Goal: Find specific page/section: Find specific page/section

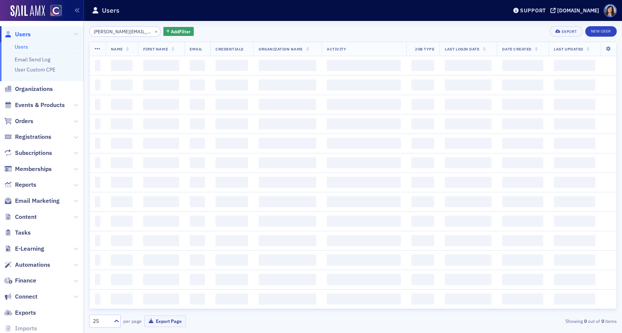
scroll to position [0, 15]
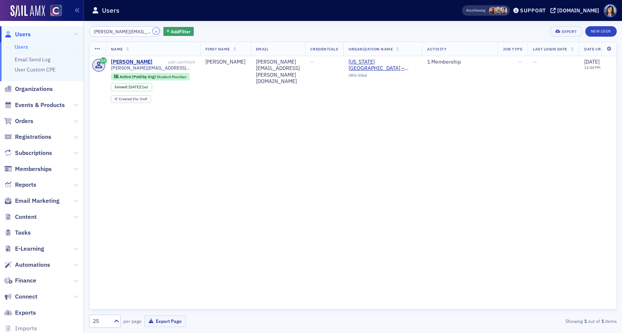
drag, startPoint x: 147, startPoint y: 31, endPoint x: 129, endPoint y: 31, distance: 18.7
click at [153, 31] on button "×" at bounding box center [156, 31] width 7 height 7
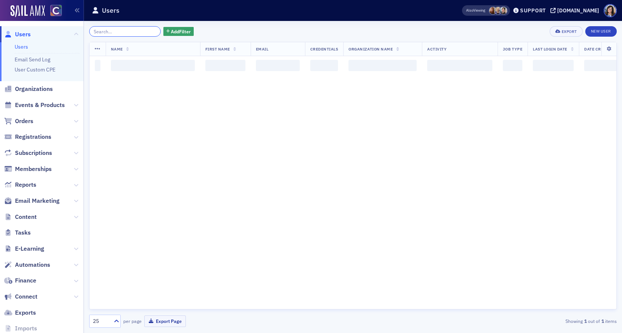
click at [128, 31] on input "search" at bounding box center [125, 31] width 72 height 10
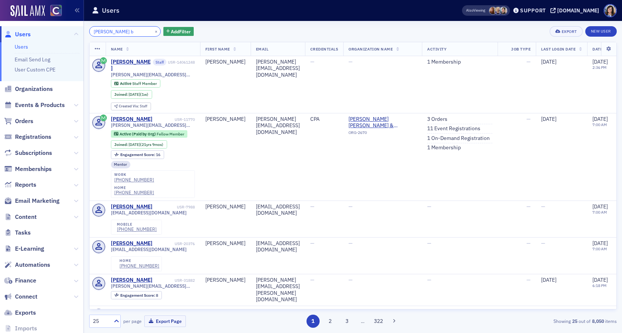
type input "cole b"
click at [153, 33] on button "×" at bounding box center [156, 31] width 7 height 7
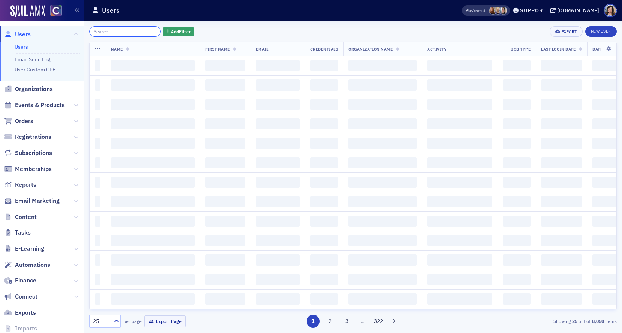
click at [120, 33] on input "search" at bounding box center [125, 31] width 72 height 10
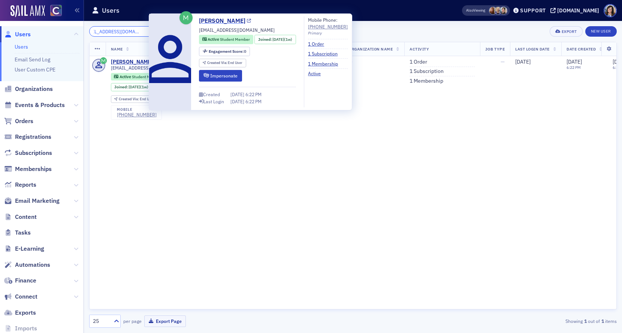
type input "hanaganemma18@gmail.com"
click at [247, 21] on icon at bounding box center [249, 21] width 4 height 4
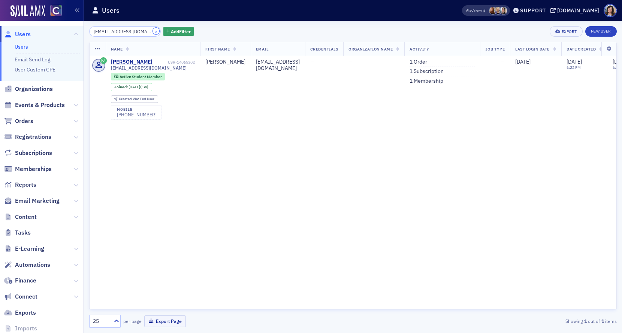
click at [153, 32] on button "×" at bounding box center [156, 31] width 7 height 7
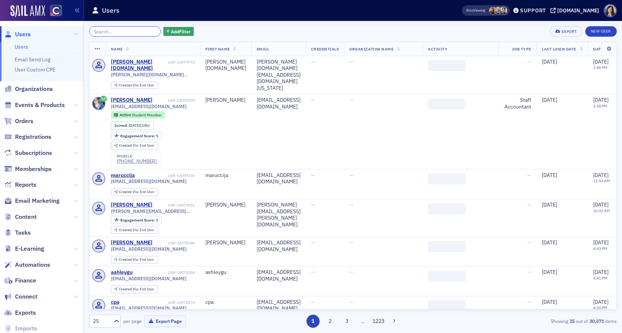
click at [130, 34] on input "search" at bounding box center [125, 31] width 72 height 10
paste input "alechetherington@gmail.com"
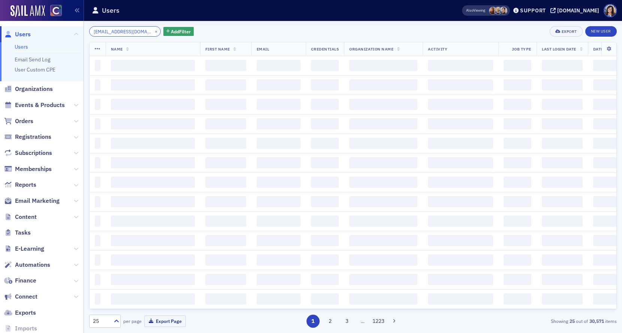
scroll to position [0, 11]
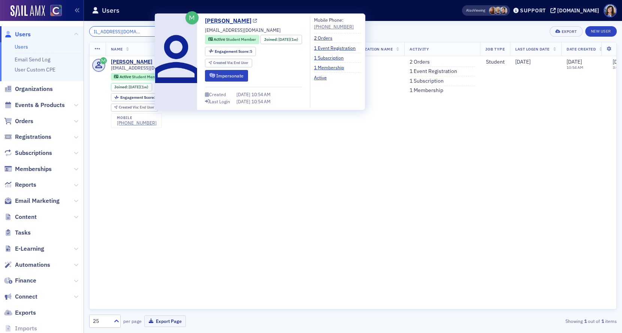
type input "alechetherington@gmail.com"
click at [257, 22] on icon at bounding box center [255, 21] width 4 height 4
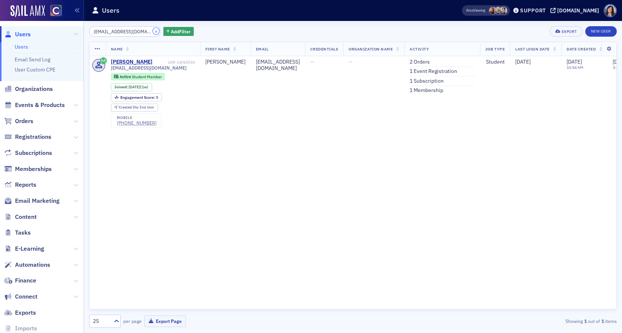
drag, startPoint x: 146, startPoint y: 31, endPoint x: 130, endPoint y: 31, distance: 16.1
click at [153, 31] on button "×" at bounding box center [156, 31] width 7 height 7
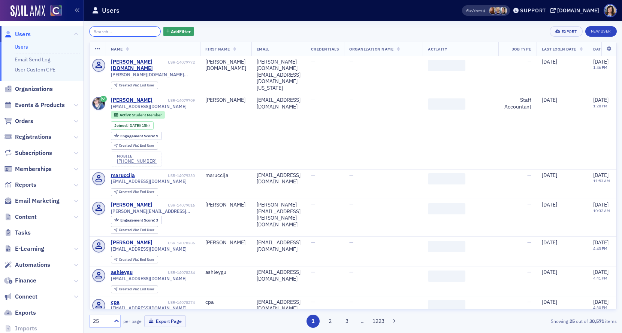
click at [120, 31] on input "search" at bounding box center [125, 31] width 72 height 10
paste input "cody.ernst1@gmail.com"
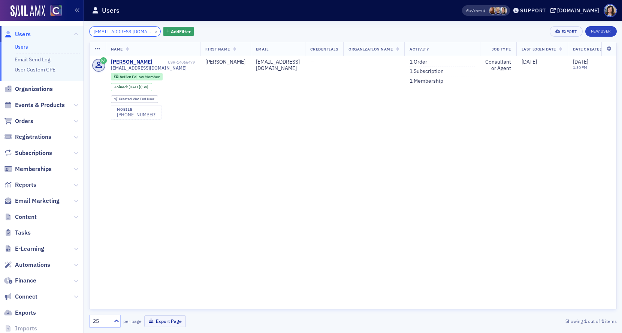
type input "cody.ernst1@gmail.com"
drag, startPoint x: 148, startPoint y: 32, endPoint x: 127, endPoint y: 31, distance: 21.4
click at [153, 32] on button "×" at bounding box center [156, 31] width 7 height 7
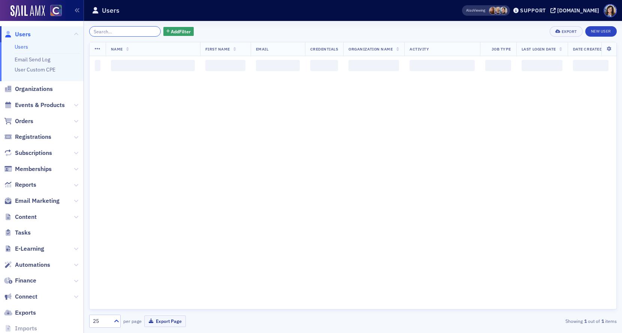
click at [116, 30] on input "search" at bounding box center [125, 31] width 72 height 10
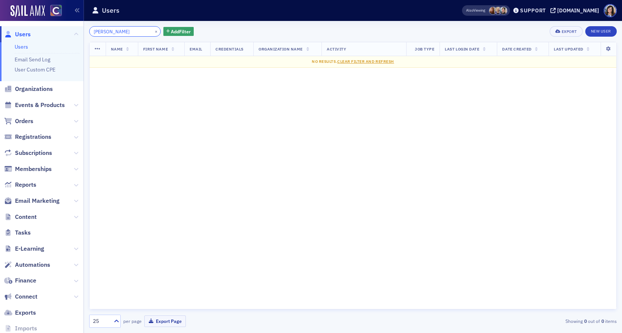
click at [116, 32] on input "Charlotte Suttner" at bounding box center [125, 31] width 72 height 10
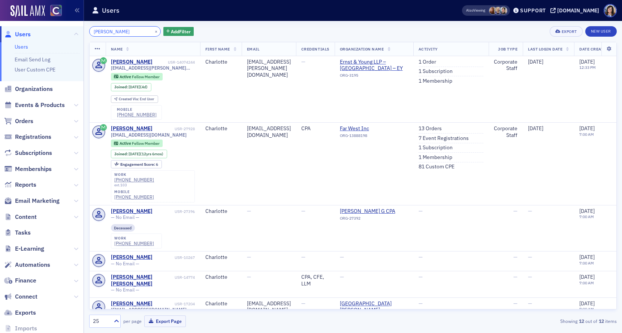
type input "Charlotte Suttner"
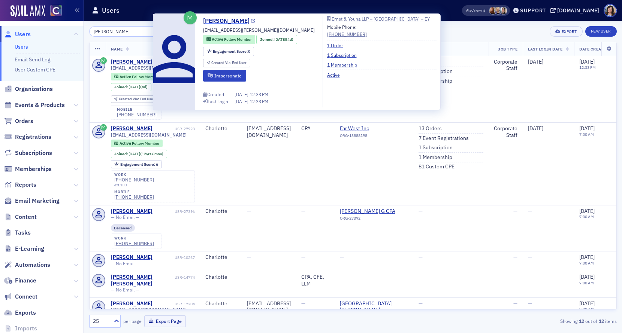
click at [253, 21] on icon at bounding box center [253, 21] width 4 height 4
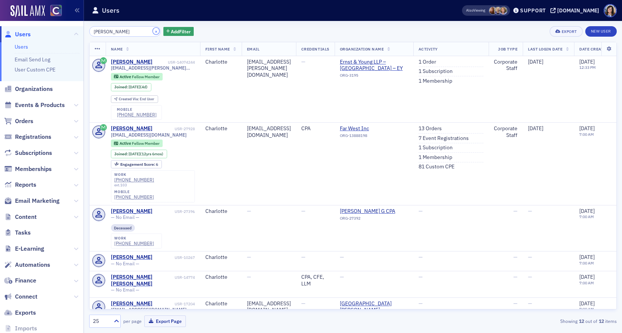
click at [153, 32] on button "×" at bounding box center [156, 31] width 7 height 7
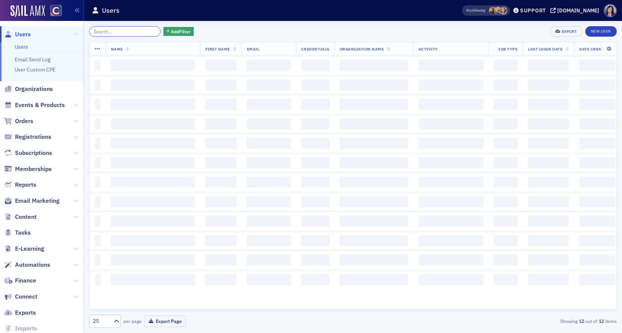
click at [132, 32] on input "search" at bounding box center [125, 31] width 72 height 10
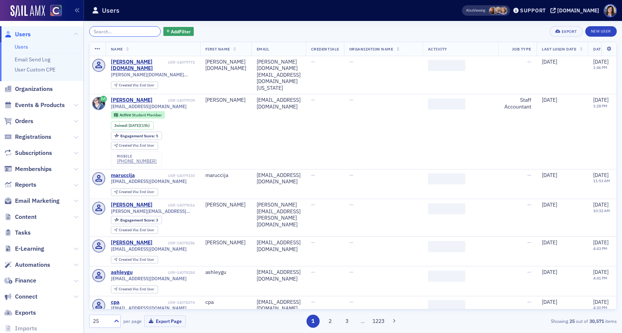
paste input "Philip Blane"
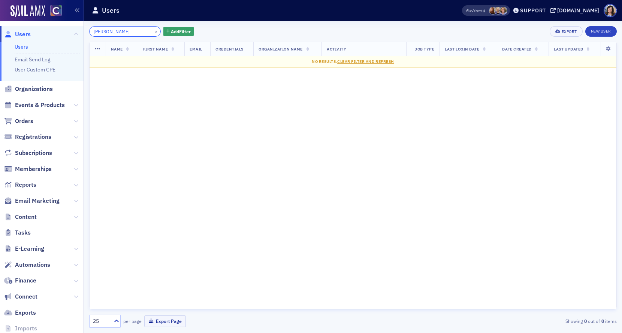
click at [107, 33] on input "Philip Blane" at bounding box center [125, 31] width 72 height 10
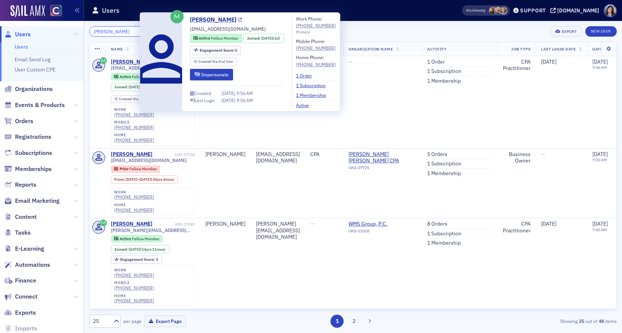
type input "Philip Blane"
click at [238, 18] on icon at bounding box center [240, 20] width 4 height 4
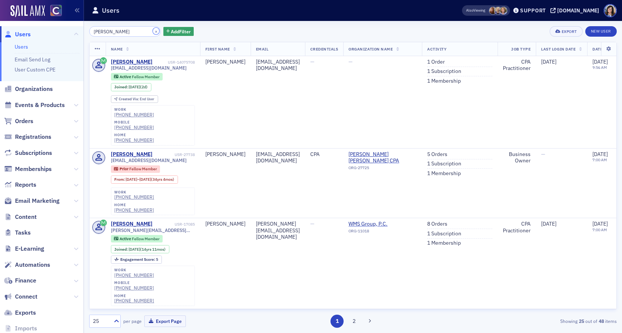
drag, startPoint x: 146, startPoint y: 32, endPoint x: 130, endPoint y: 32, distance: 16.5
click at [153, 32] on button "×" at bounding box center [156, 31] width 7 height 7
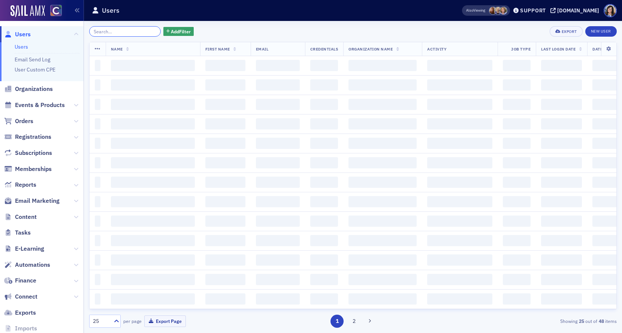
click at [130, 32] on input "search" at bounding box center [125, 31] width 72 height 10
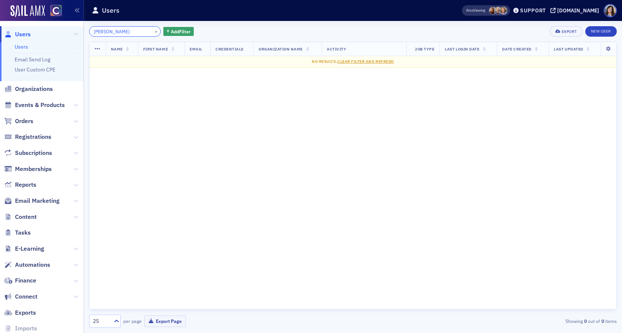
click at [120, 32] on input "Christopher Nelson" at bounding box center [125, 31] width 72 height 10
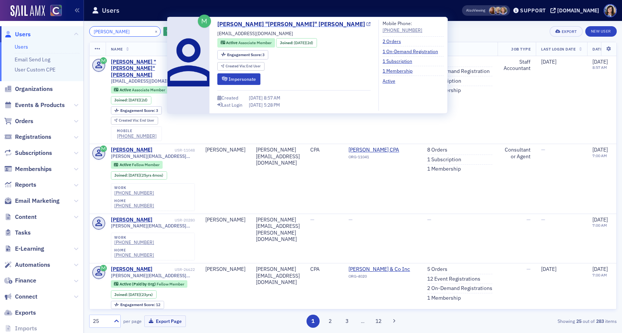
type input "Christopher Nelson"
click at [366, 24] on icon at bounding box center [368, 24] width 4 height 4
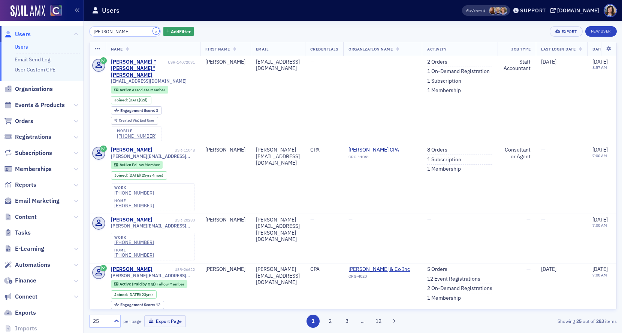
drag, startPoint x: 145, startPoint y: 30, endPoint x: 124, endPoint y: 31, distance: 21.7
click at [153, 30] on button "×" at bounding box center [156, 31] width 7 height 7
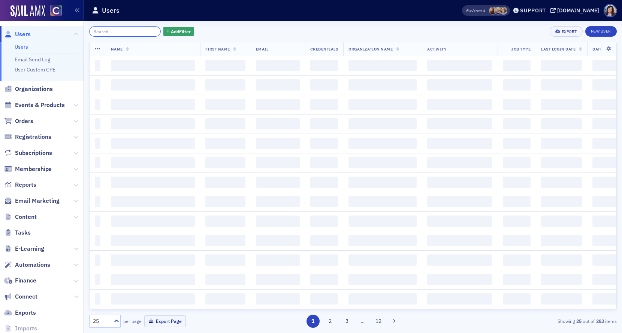
click at [124, 31] on input "search" at bounding box center [125, 31] width 72 height 10
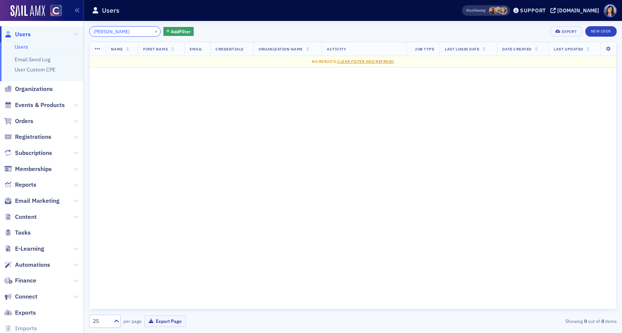
click at [121, 32] on input "Christopher McGowan" at bounding box center [125, 31] width 72 height 10
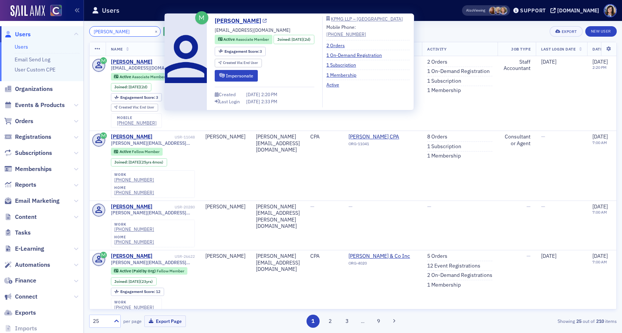
type input "[PERSON_NAME]"
click at [267, 21] on link "[PERSON_NAME]" at bounding box center [241, 20] width 52 height 9
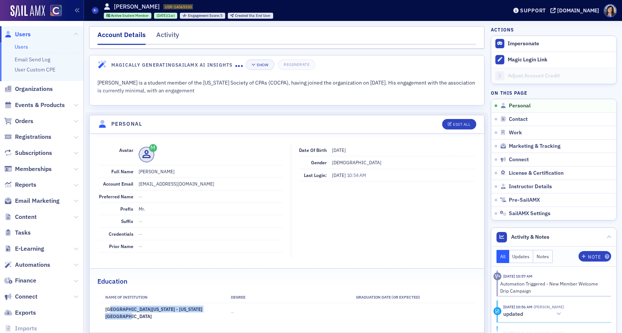
drag, startPoint x: 113, startPoint y: 311, endPoint x: 216, endPoint y: 309, distance: 103.0
click at [216, 309] on td "University of Colorado Springs - Colorado Springs" at bounding box center [162, 312] width 126 height 19
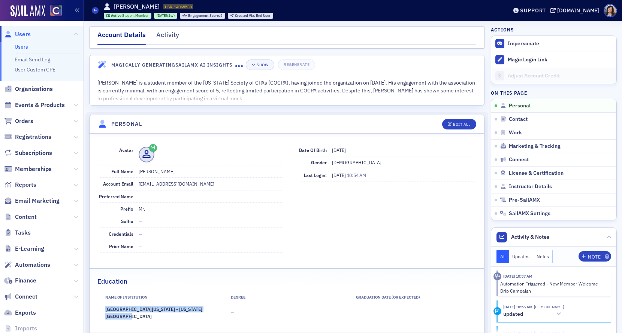
drag, startPoint x: 214, startPoint y: 310, endPoint x: 100, endPoint y: 311, distance: 114.3
click at [100, 311] on td "University of Colorado Springs - Colorado Springs" at bounding box center [162, 312] width 126 height 19
copy td "University of Colorado Springs - Colorado Springs"
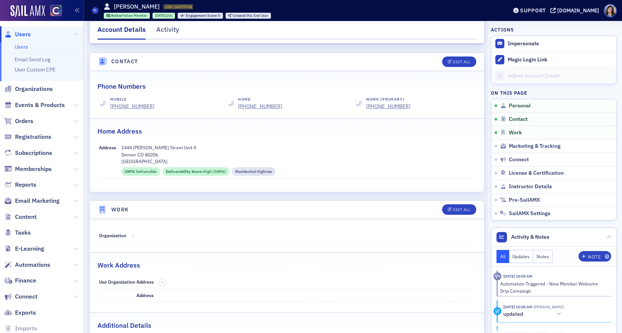
scroll to position [338, 0]
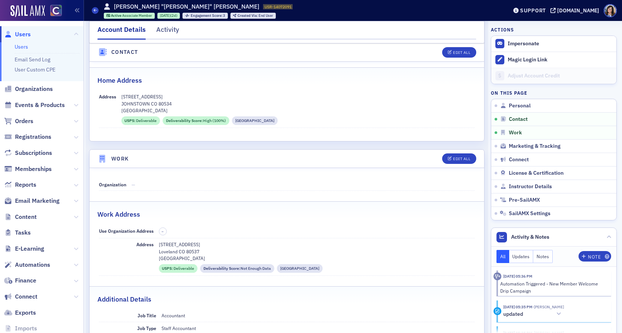
scroll to position [351, 0]
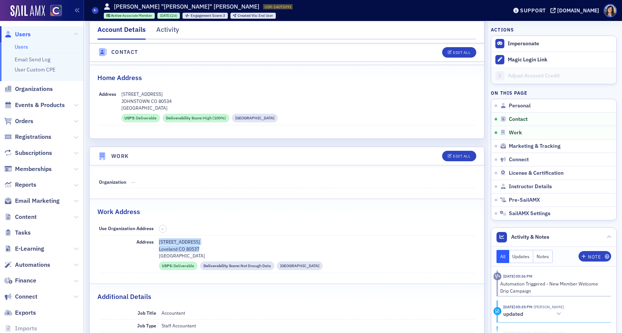
drag, startPoint x: 202, startPoint y: 250, endPoint x: 159, endPoint y: 242, distance: 44.1
click at [159, 242] on div "500 E 3rd Street St 320 Loveland CO 80537 Larimer County" at bounding box center [317, 249] width 316 height 21
copy div "500 E 3rd Street St 320 Loveland CO 80537"
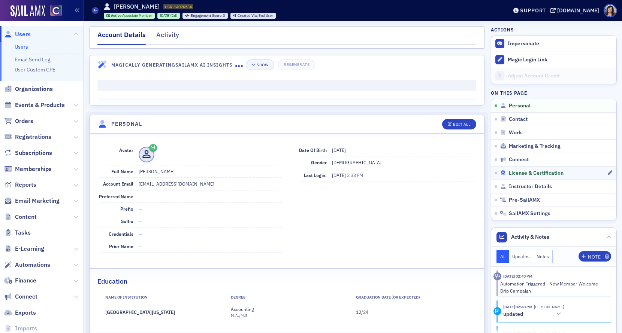
click at [527, 173] on span "License & Certification" at bounding box center [536, 173] width 55 height 7
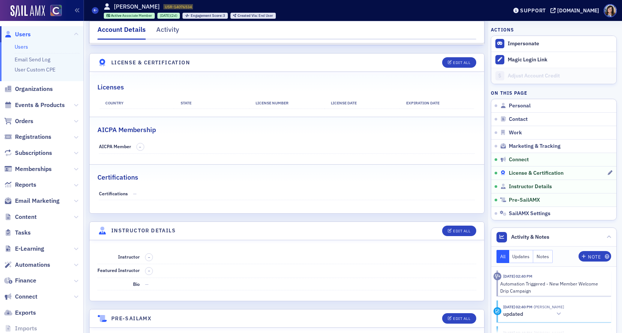
scroll to position [1378, 0]
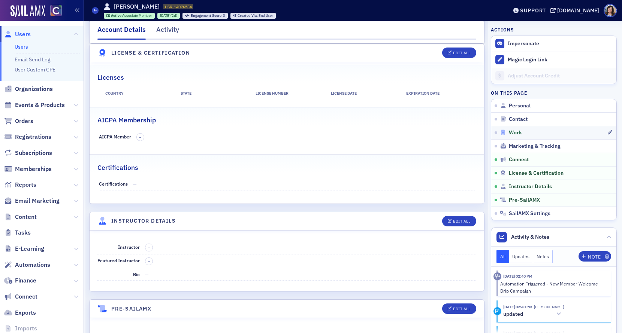
click at [521, 133] on span "Work" at bounding box center [515, 133] width 13 height 7
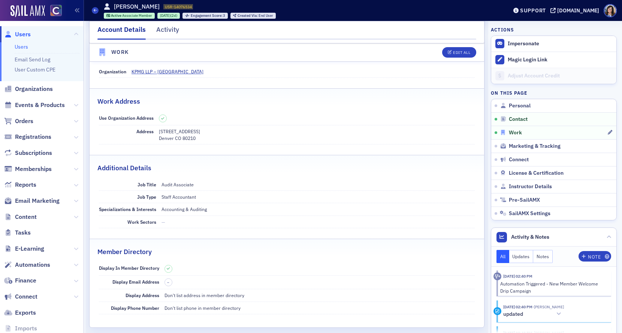
scroll to position [476, 0]
